Goal: Transaction & Acquisition: Download file/media

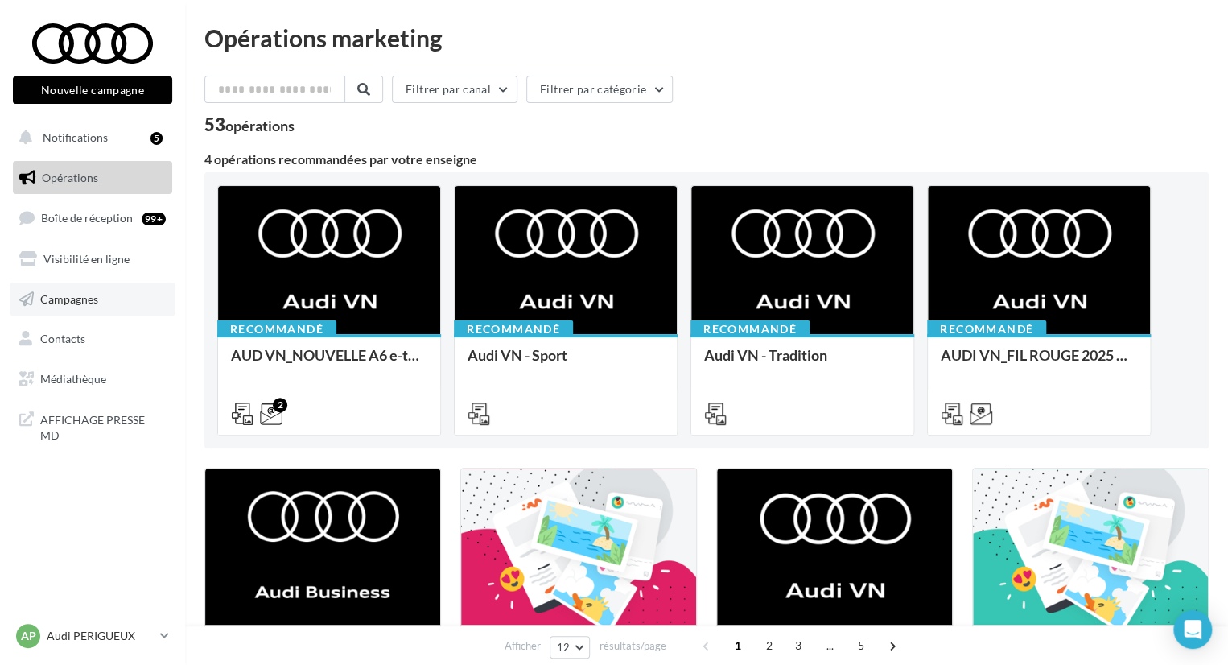
click at [124, 297] on link "Campagnes" at bounding box center [93, 300] width 166 height 34
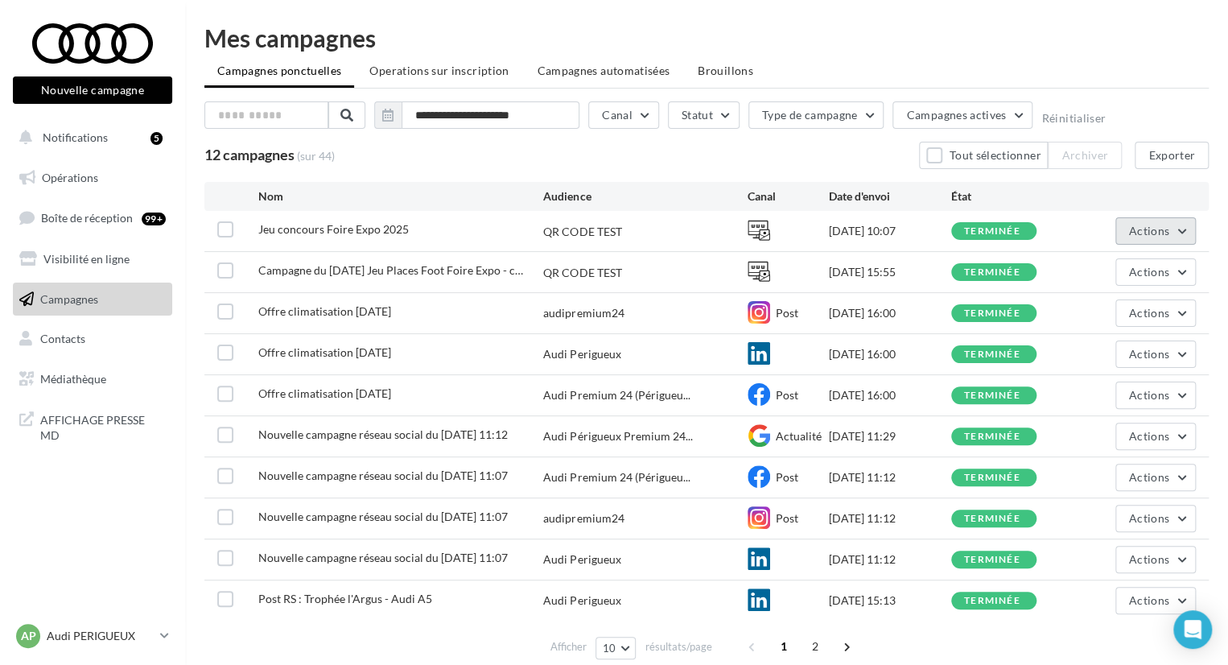
click at [1162, 229] on span "Actions" at bounding box center [1149, 231] width 40 height 14
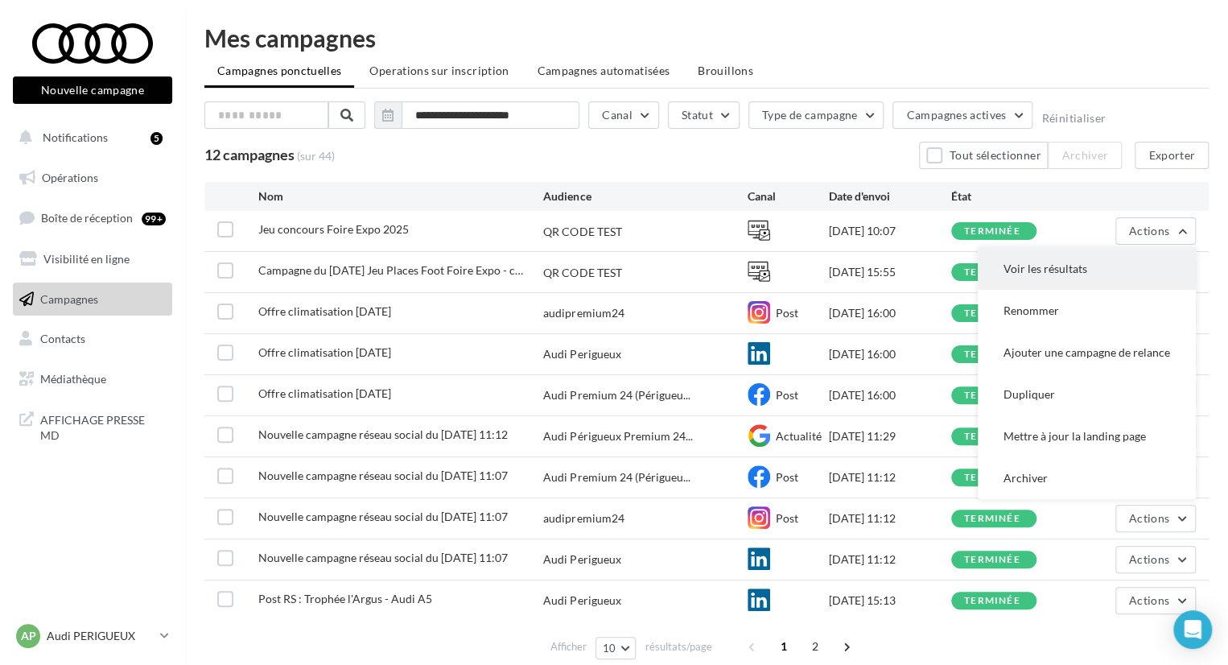
click at [1122, 281] on button "Voir les résultats" at bounding box center [1087, 269] width 218 height 42
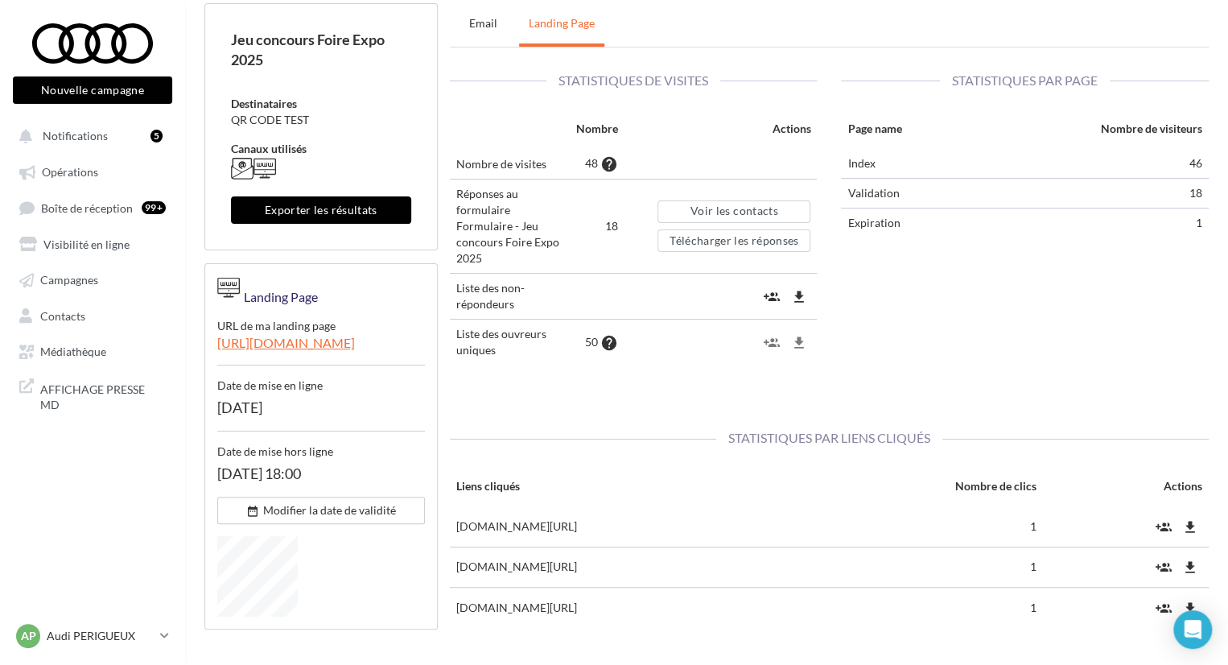
scroll to position [113, 0]
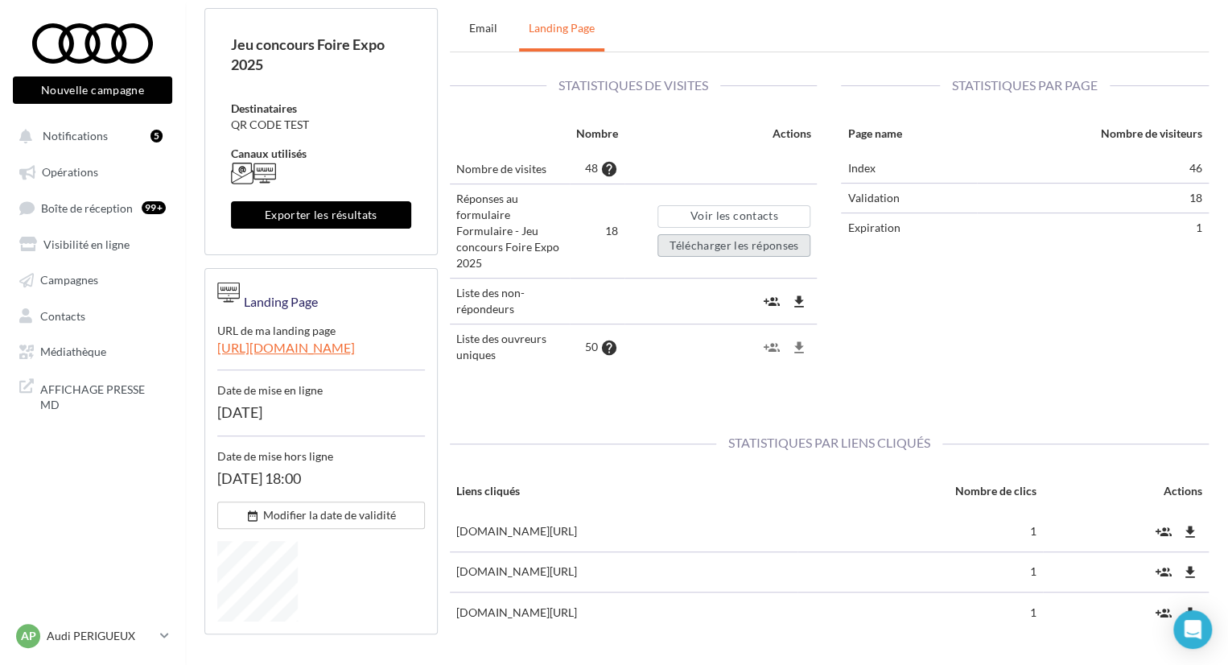
click at [775, 241] on button "Télécharger les réponses" at bounding box center [734, 245] width 153 height 23
